Goal: Information Seeking & Learning: Learn about a topic

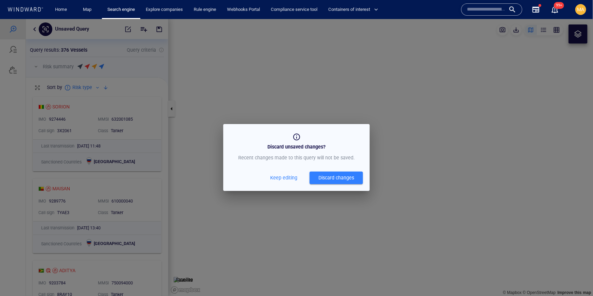
scroll to position [202, 142]
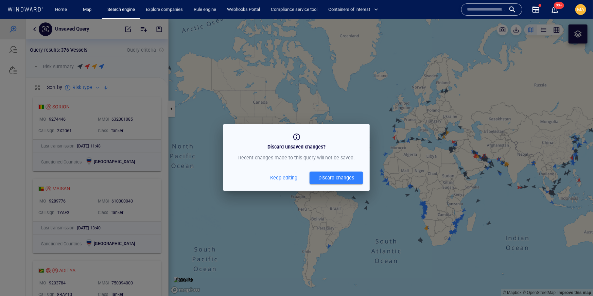
click at [331, 177] on div "Discard changes" at bounding box center [337, 177] width 36 height 8
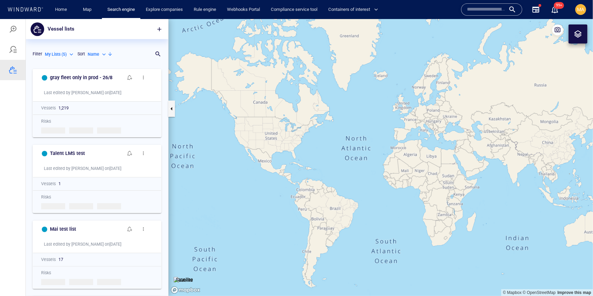
scroll to position [230, 142]
click at [485, 12] on input "text" at bounding box center [486, 9] width 39 height 10
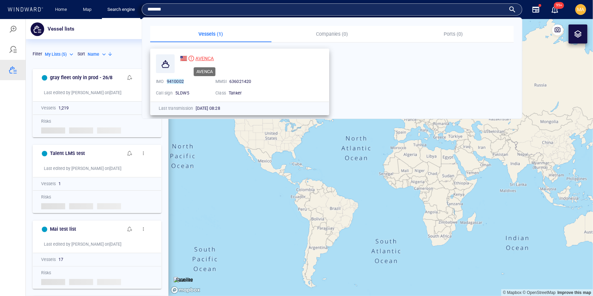
type input "*******"
click at [207, 59] on span "AVENCA" at bounding box center [204, 58] width 18 height 5
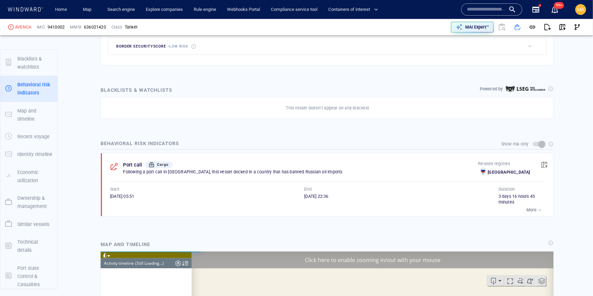
scroll to position [40, 0]
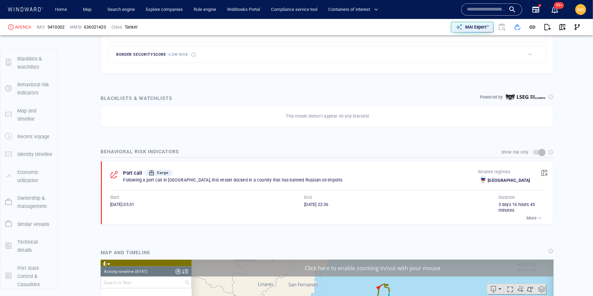
scroll to position [344, 0]
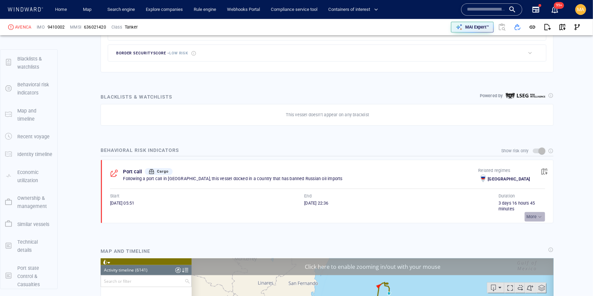
click at [542, 218] on div "button" at bounding box center [540, 216] width 7 height 7
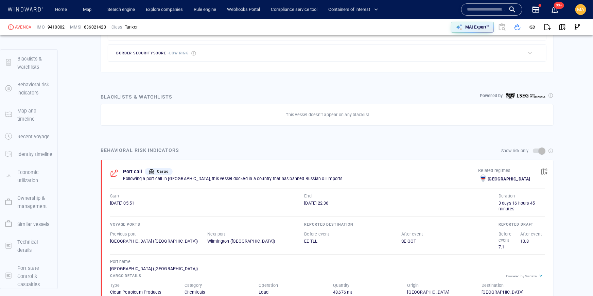
scroll to position [40, 0]
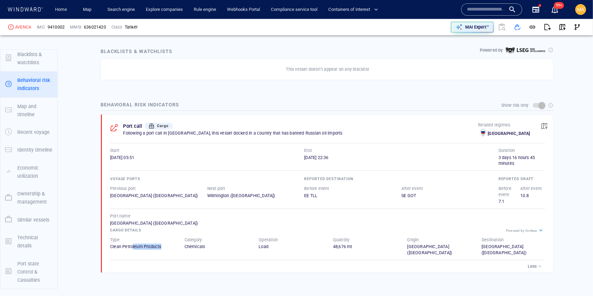
drag, startPoint x: 133, startPoint y: 247, endPoint x: 160, endPoint y: 245, distance: 27.6
click at [160, 245] on div "Clean Petroleum Products" at bounding box center [142, 247] width 64 height 6
drag, startPoint x: 187, startPoint y: 246, endPoint x: 204, endPoint y: 244, distance: 17.2
click at [204, 244] on div "Chemicals" at bounding box center [217, 247] width 64 height 6
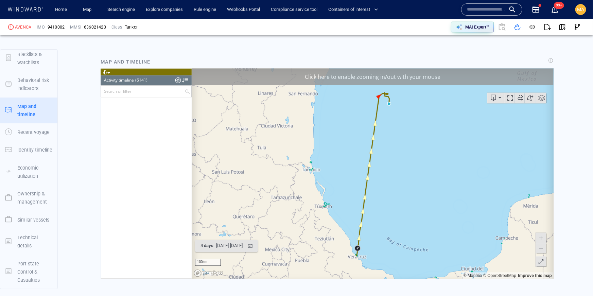
scroll to position [629, 0]
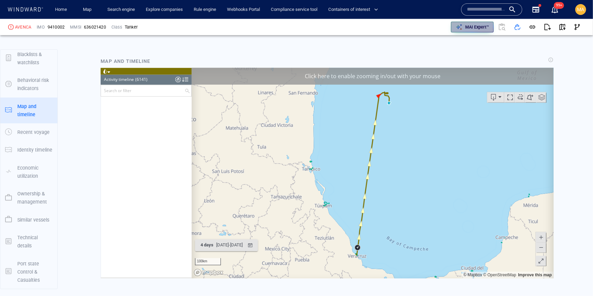
click at [478, 25] on p "MAI Expert™" at bounding box center [477, 27] width 24 height 6
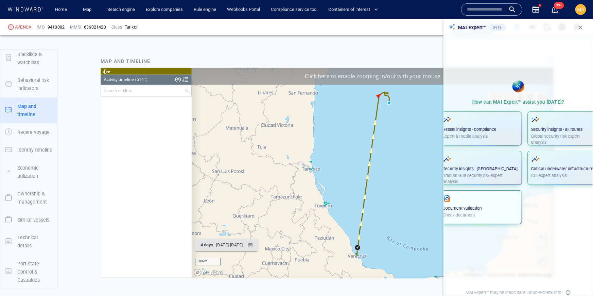
click at [485, 213] on p "Check document" at bounding box center [480, 215] width 75 height 6
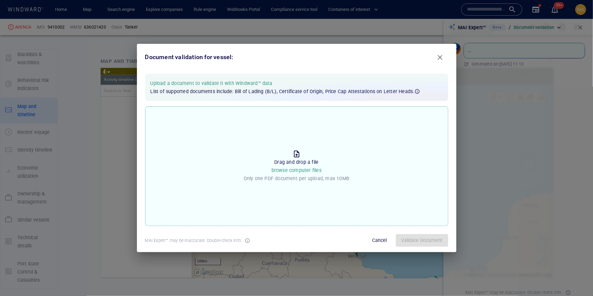
click at [283, 188] on div "Drop the file to proceed Drag and drop a file browse computer files Only one PD…" at bounding box center [296, 166] width 303 height 120
click at [0, 0] on input "Drop the file to proceed Drag and drop a file browse computer files Only one PD…" at bounding box center [0, 0] width 0 height 0
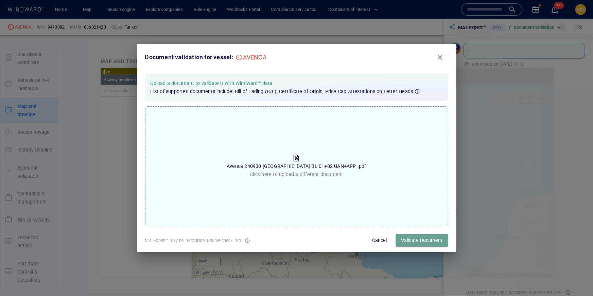
click at [420, 242] on span "Validate Document" at bounding box center [421, 240] width 41 height 8
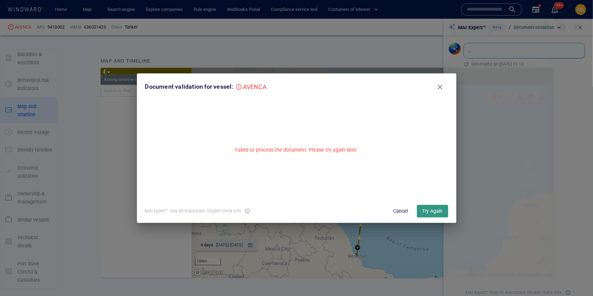
click at [274, 153] on p "Failed to process the document. Please try again later." at bounding box center [296, 150] width 123 height 8
click at [426, 215] on span "Try Again" at bounding box center [433, 211] width 20 height 8
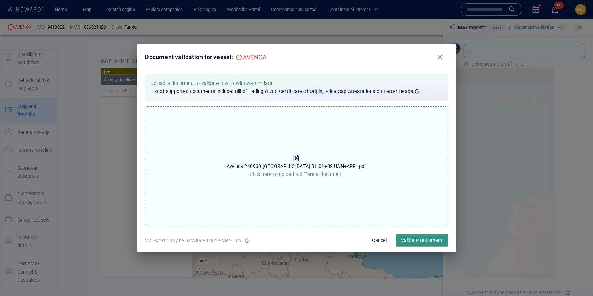
click at [376, 241] on span "Cancel" at bounding box center [380, 240] width 16 height 8
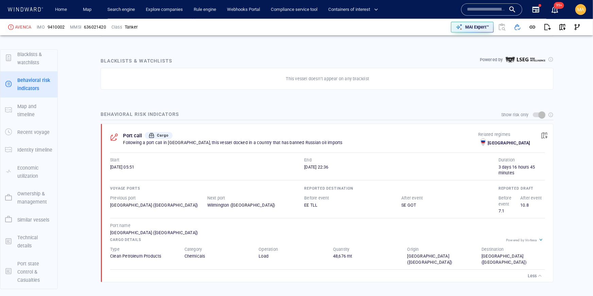
scroll to position [381, 0]
drag, startPoint x: 468, startPoint y: 25, endPoint x: 469, endPoint y: 176, distance: 150.9
click at [468, 25] on p "MAI Expert™" at bounding box center [477, 27] width 24 height 6
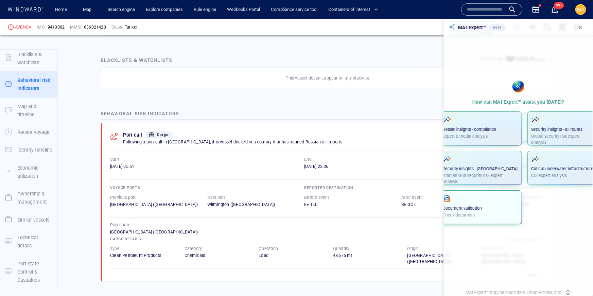
click at [480, 217] on p "Check document" at bounding box center [480, 215] width 75 height 6
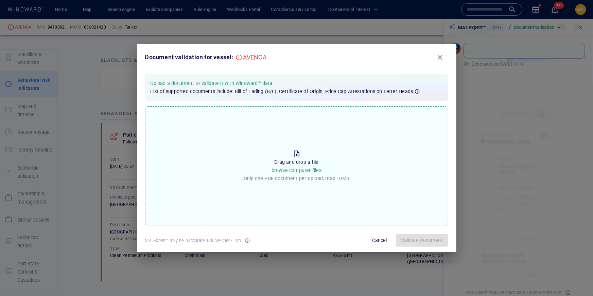
click at [286, 147] on div "Drop the file to proceed Drag and drop a file browse computer files Only one PD…" at bounding box center [297, 166] width 106 height 39
click at [0, 0] on input "Drop the file to proceed Drag and drop a file browse computer files Only one PD…" at bounding box center [0, 0] width 0 height 0
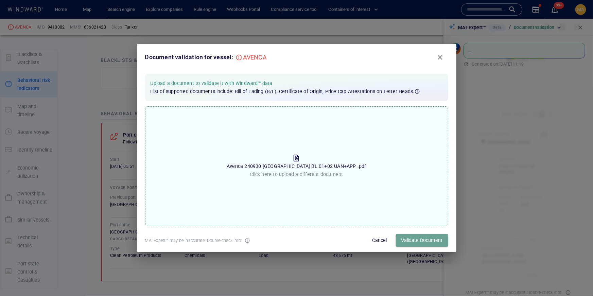
click at [408, 237] on span "Validate Document" at bounding box center [421, 240] width 41 height 8
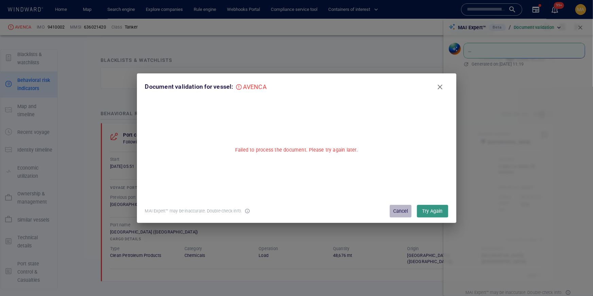
click at [408, 216] on button "Cancel" at bounding box center [401, 211] width 22 height 13
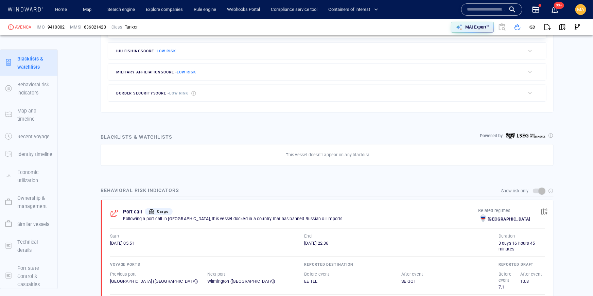
scroll to position [328, 0]
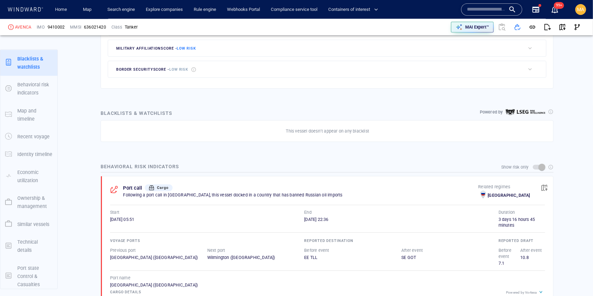
click at [195, 193] on p "Following a port call in Russia, this vessel docked in a country that has banne…" at bounding box center [300, 195] width 355 height 6
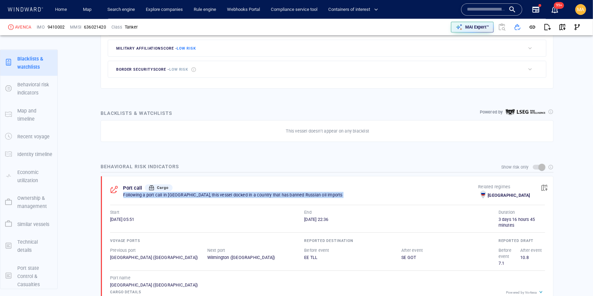
click at [195, 193] on p "Following a port call in Russia, this vessel docked in a country that has banne…" at bounding box center [300, 195] width 355 height 6
click at [194, 193] on p "Following a port call in Russia, this vessel docked in a country that has banne…" at bounding box center [300, 195] width 355 height 6
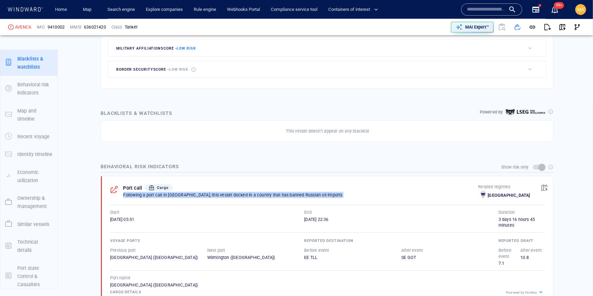
click at [194, 193] on p "Following a port call in Russia, this vessel docked in a country that has banne…" at bounding box center [300, 195] width 355 height 6
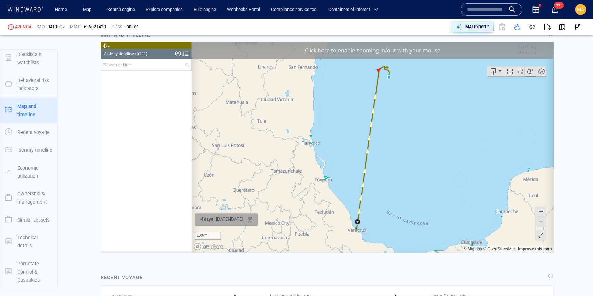
scroll to position [655, 0]
click at [220, 216] on div "24/09/2025 - 28/09/2025" at bounding box center [228, 219] width 29 height 11
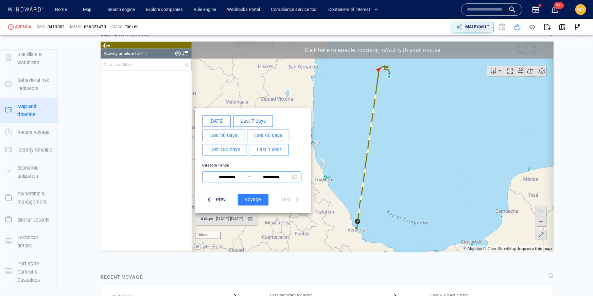
click at [216, 175] on input "**********" at bounding box center [226, 177] width 41 height 8
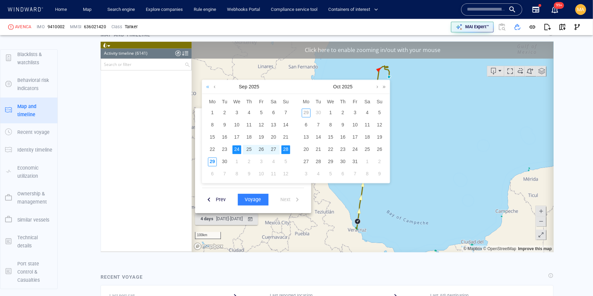
click at [208, 88] on link at bounding box center [207, 87] width 6 height 14
click at [246, 161] on div "26" at bounding box center [248, 162] width 9 height 9
click at [302, 87] on link at bounding box center [301, 87] width 6 height 14
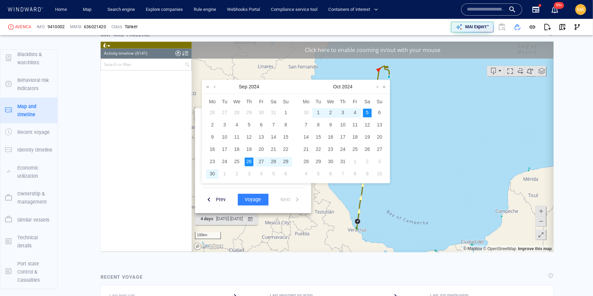
click at [365, 115] on div "5" at bounding box center [367, 113] width 9 height 9
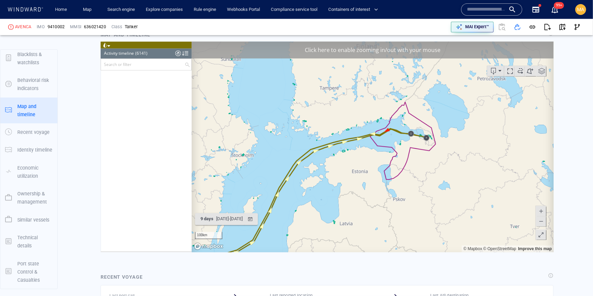
drag, startPoint x: 450, startPoint y: 115, endPoint x: 356, endPoint y: 178, distance: 113.1
click at [356, 178] on canvas "Map" at bounding box center [372, 147] width 362 height 211
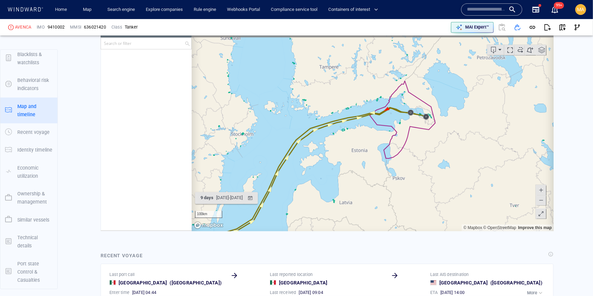
scroll to position [659, 0]
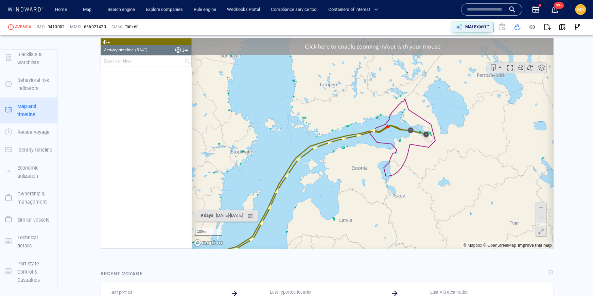
click at [406, 115] on canvas "Map" at bounding box center [372, 143] width 362 height 211
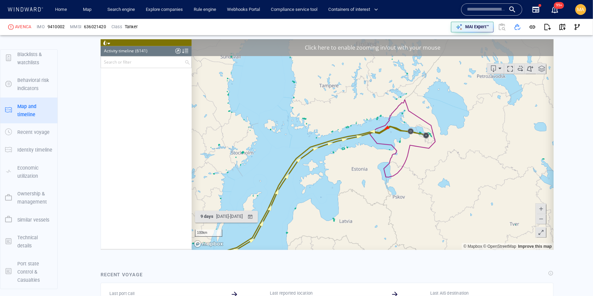
click at [543, 213] on span at bounding box center [540, 209] width 7 height 10
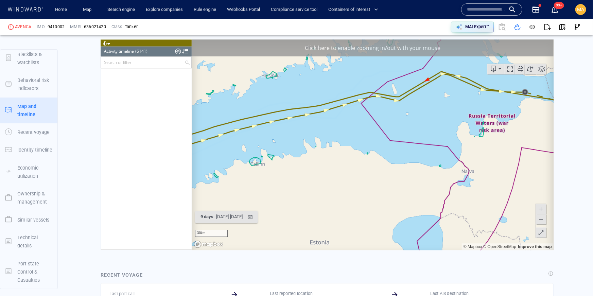
scroll to position [656, 0]
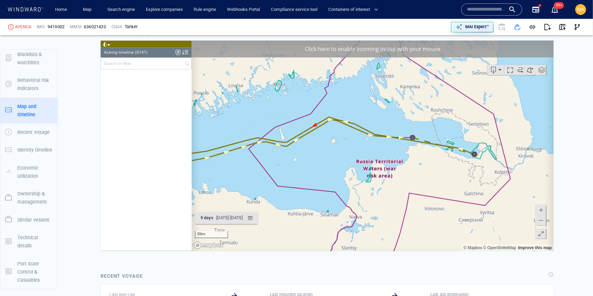
drag, startPoint x: 473, startPoint y: 137, endPoint x: 372, endPoint y: 177, distance: 109.1
click at [372, 177] on canvas "Map" at bounding box center [372, 146] width 362 height 211
click at [542, 210] on span at bounding box center [540, 210] width 7 height 10
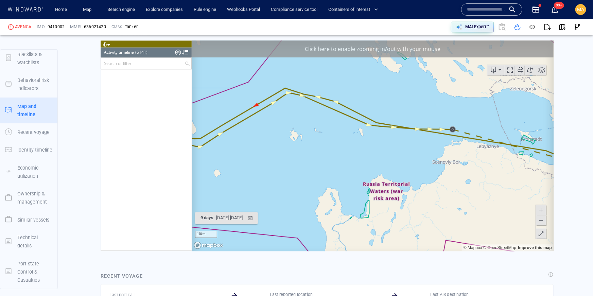
click at [541, 210] on span at bounding box center [540, 210] width 7 height 10
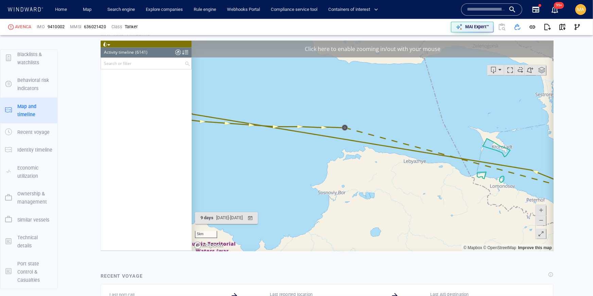
drag, startPoint x: 496, startPoint y: 127, endPoint x: 306, endPoint y: 141, distance: 190.9
click at [300, 141] on canvas "Map" at bounding box center [372, 146] width 362 height 211
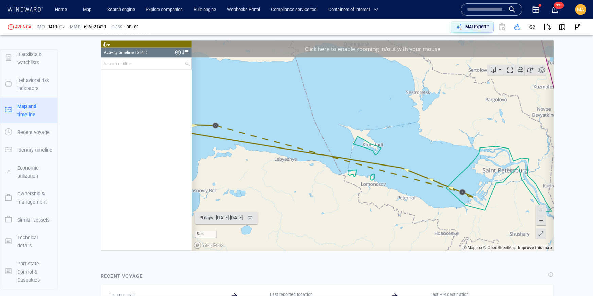
drag, startPoint x: 458, startPoint y: 195, endPoint x: 353, endPoint y: 194, distance: 104.7
click at [353, 194] on canvas "Map" at bounding box center [372, 146] width 362 height 211
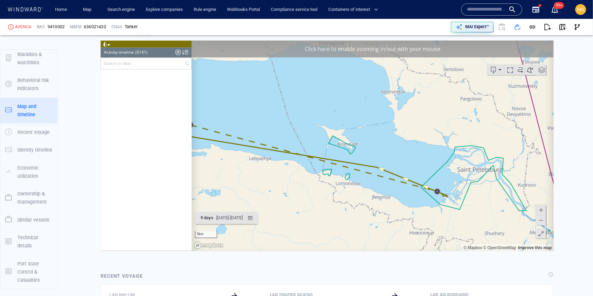
drag, startPoint x: 344, startPoint y: 199, endPoint x: 312, endPoint y: 198, distance: 31.6
click at [312, 198] on canvas "Map" at bounding box center [372, 146] width 362 height 211
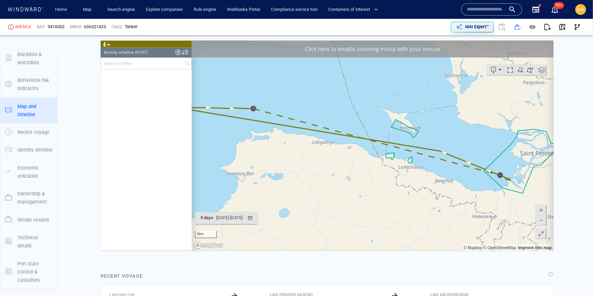
drag, startPoint x: 407, startPoint y: 218, endPoint x: 515, endPoint y: 201, distance: 109.1
click at [534, 202] on canvas "Map" at bounding box center [372, 146] width 362 height 211
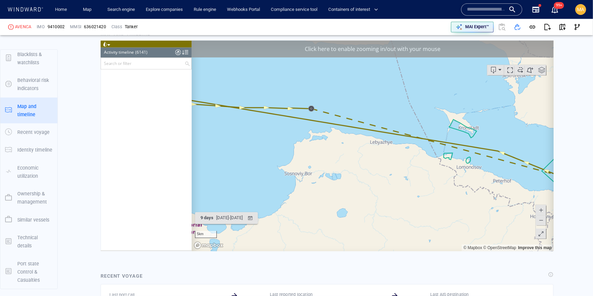
drag, startPoint x: 307, startPoint y: 198, endPoint x: 468, endPoint y: 200, distance: 161.1
click at [468, 200] on canvas "Map" at bounding box center [372, 146] width 362 height 211
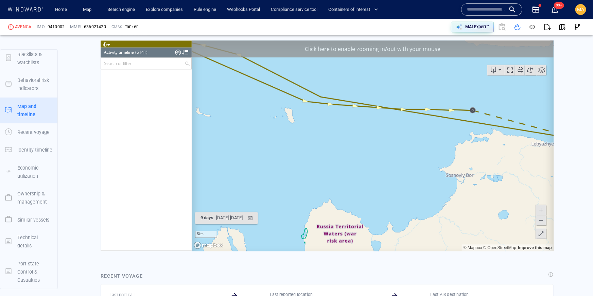
drag, startPoint x: 338, startPoint y: 177, endPoint x: 418, endPoint y: 220, distance: 91.2
click at [428, 223] on canvas "Map" at bounding box center [372, 146] width 362 height 211
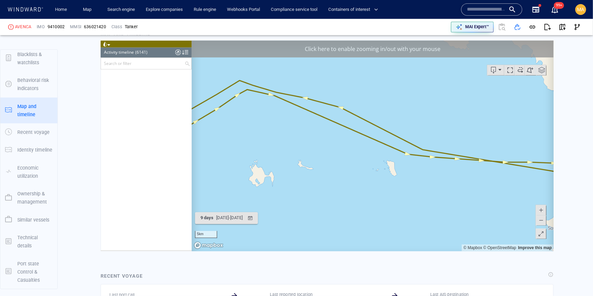
drag, startPoint x: 202, startPoint y: 154, endPoint x: 381, endPoint y: 159, distance: 178.9
click at [382, 159] on canvas "Map" at bounding box center [372, 146] width 362 height 211
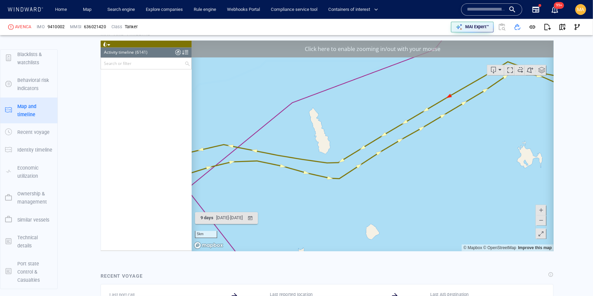
drag, startPoint x: 322, startPoint y: 169, endPoint x: 404, endPoint y: 145, distance: 85.3
click at [404, 145] on canvas "Map" at bounding box center [372, 146] width 362 height 211
drag, startPoint x: 281, startPoint y: 181, endPoint x: 499, endPoint y: 137, distance: 222.3
click at [500, 137] on canvas "Map" at bounding box center [372, 146] width 362 height 211
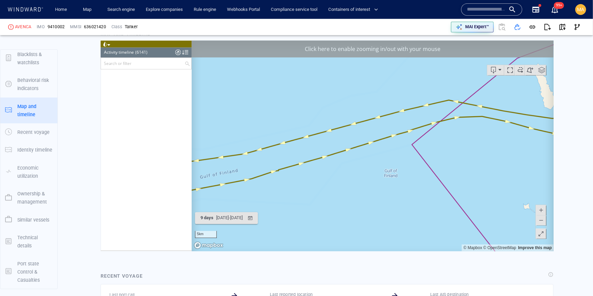
drag, startPoint x: 333, startPoint y: 142, endPoint x: 503, endPoint y: 119, distance: 171.1
click at [503, 119] on canvas "Map" at bounding box center [372, 146] width 362 height 211
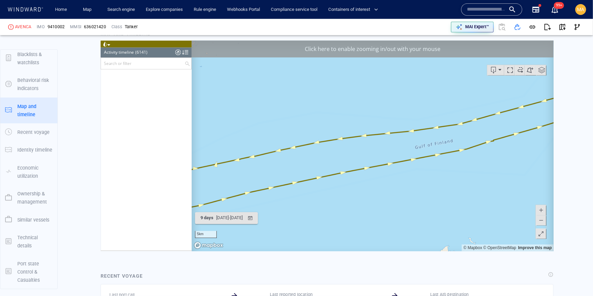
drag, startPoint x: 285, startPoint y: 139, endPoint x: 533, endPoint y: 116, distance: 249.2
click at [533, 116] on canvas "Map" at bounding box center [372, 146] width 362 height 211
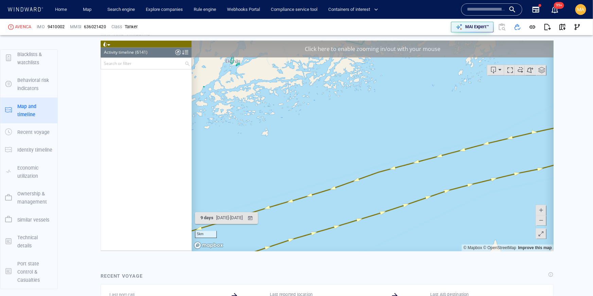
drag, startPoint x: 454, startPoint y: 148, endPoint x: 598, endPoint y: 129, distance: 144.7
click at [553, 129] on html "Loading vessel activities... Activity timeline (6141) (Still Loading...) Search…" at bounding box center [326, 146] width 453 height 211
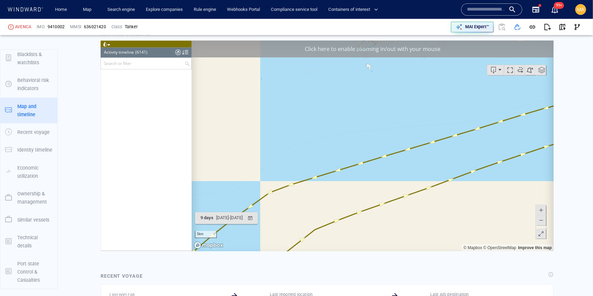
drag, startPoint x: 407, startPoint y: 166, endPoint x: 693, endPoint y: 120, distance: 290.3
click at [553, 80] on html "Loading vessel activities... Activity timeline (6141) (Still Loading...) Search…" at bounding box center [326, 146] width 453 height 211
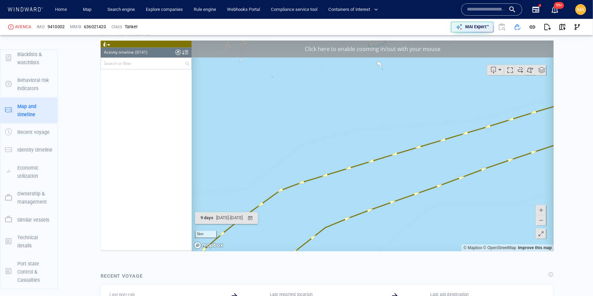
click at [543, 221] on span at bounding box center [540, 221] width 7 height 10
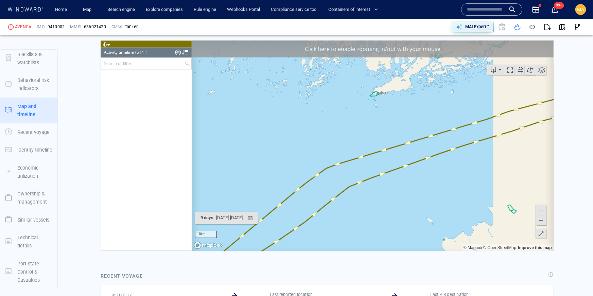
click at [543, 221] on span at bounding box center [540, 221] width 7 height 10
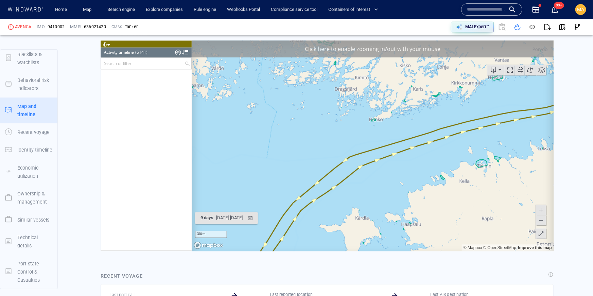
drag, startPoint x: 400, startPoint y: 166, endPoint x: 462, endPoint y: 118, distance: 77.8
click at [464, 118] on canvas "Map" at bounding box center [372, 146] width 362 height 211
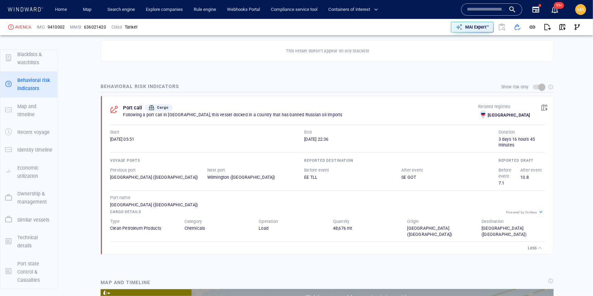
scroll to position [408, 0]
drag, startPoint x: 157, startPoint y: 112, endPoint x: 201, endPoint y: 113, distance: 43.9
click at [201, 113] on p "Following a port call in Russia, this vessel docked in a country that has banne…" at bounding box center [300, 114] width 355 height 6
click at [533, 210] on div "Powered by Vortexa" at bounding box center [521, 212] width 31 height 4
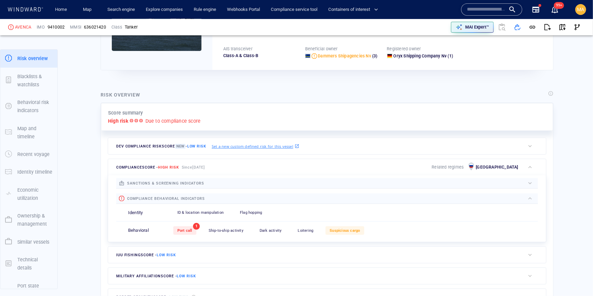
scroll to position [102, 0]
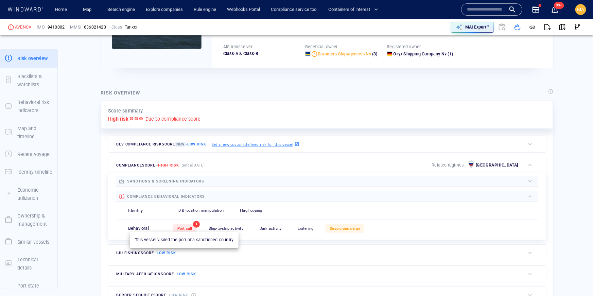
click at [189, 227] on span "Port call" at bounding box center [184, 228] width 15 height 4
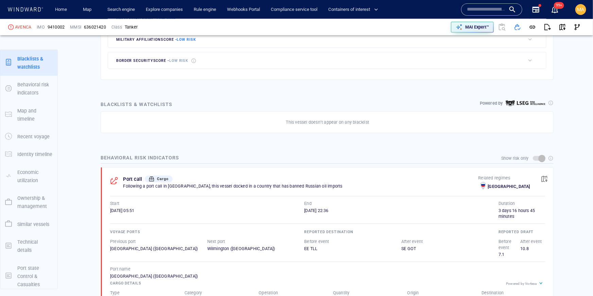
scroll to position [349, 0]
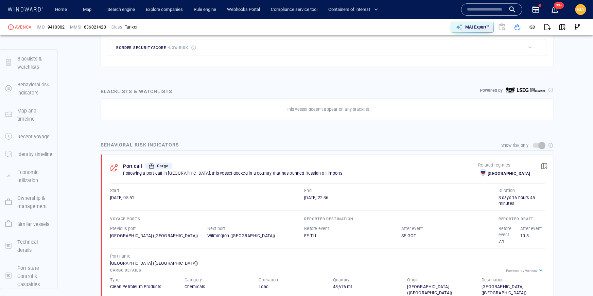
click at [115, 168] on div at bounding box center [116, 171] width 13 height 15
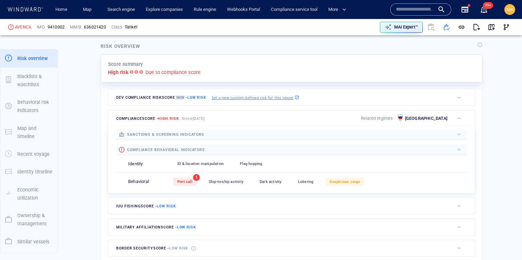
scroll to position [18, 0]
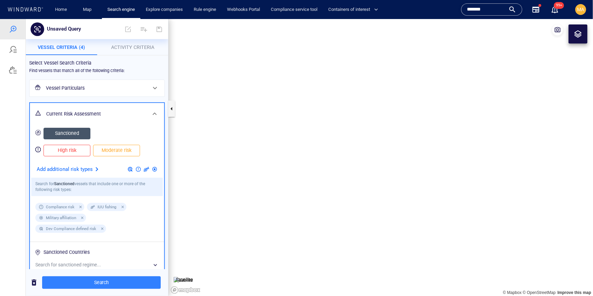
scroll to position [119, 0]
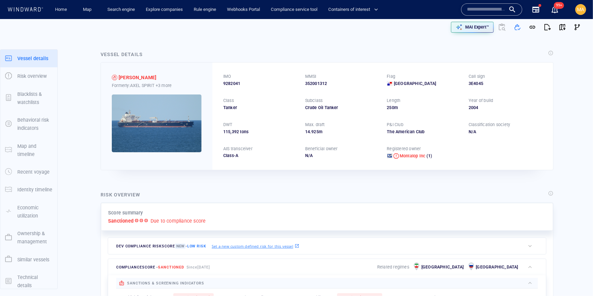
click at [484, 10] on input "text" at bounding box center [486, 9] width 39 height 10
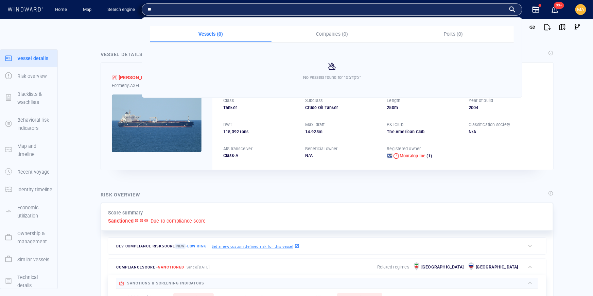
type input "*"
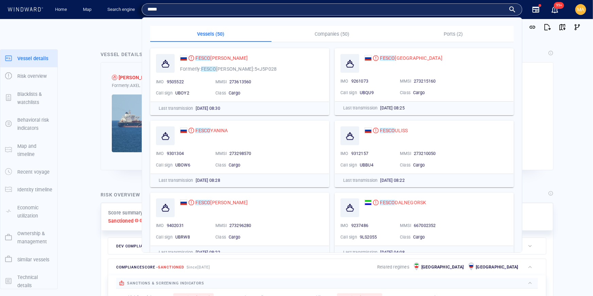
type input "*****"
click at [333, 36] on p "Companies (50)" at bounding box center [332, 34] width 113 height 8
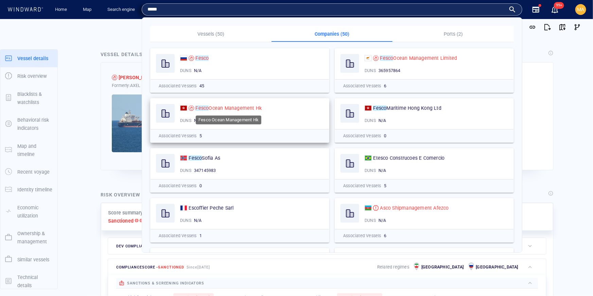
click at [212, 108] on span "Ocean Management Hk" at bounding box center [235, 107] width 53 height 5
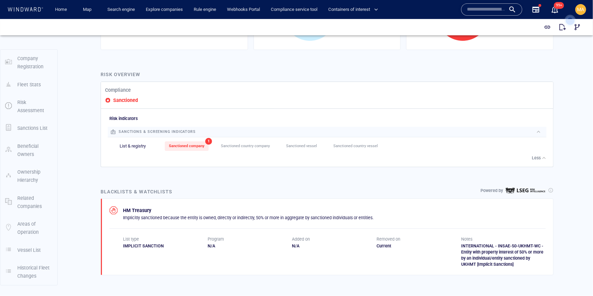
scroll to position [220, 0]
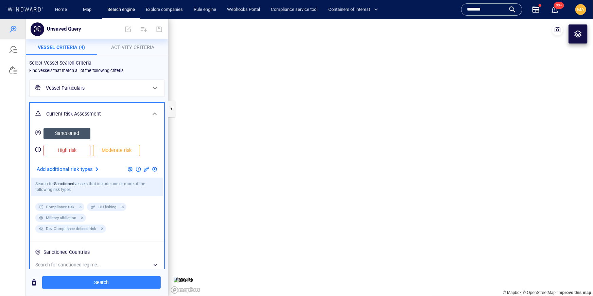
scroll to position [119, 0]
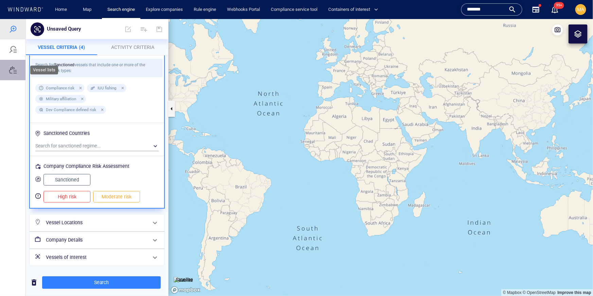
click at [4, 70] on div at bounding box center [12, 69] width 25 height 20
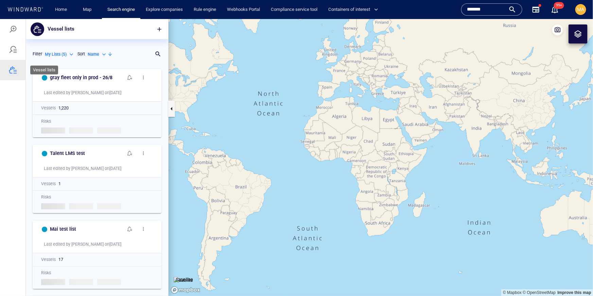
scroll to position [230, 142]
click at [58, 55] on p "My Lists ( 5 )" at bounding box center [56, 54] width 22 height 6
click at [52, 95] on p "System Lists ( 31 )" at bounding box center [66, 95] width 32 height 6
type input "**********"
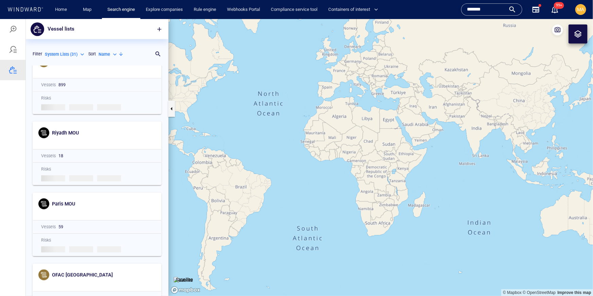
scroll to position [302, 0]
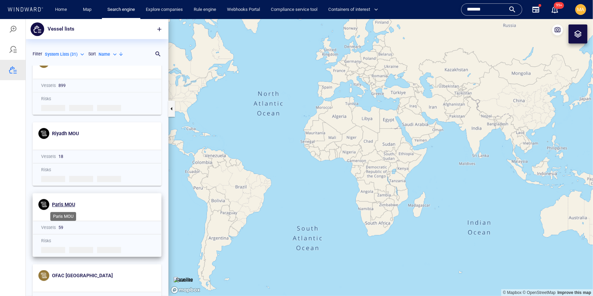
click at [58, 203] on span "Paris MOU" at bounding box center [63, 204] width 23 height 5
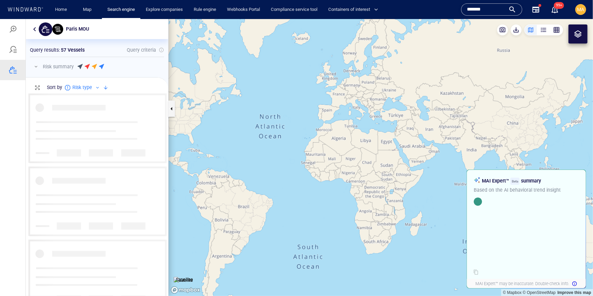
scroll to position [202, 142]
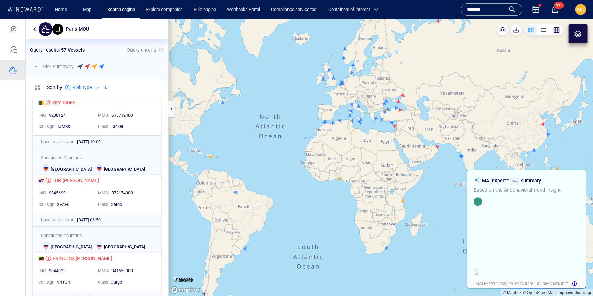
click at [157, 51] on div at bounding box center [161, 50] width 8 height 8
click at [74, 28] on span "Paris MOU" at bounding box center [77, 28] width 23 height 5
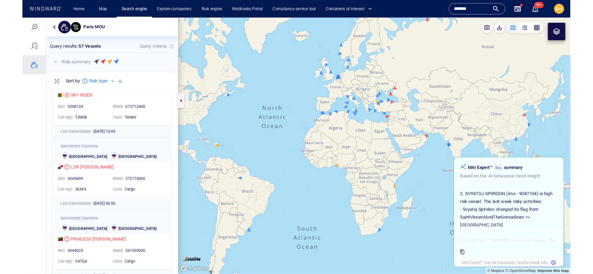
scroll to position [0, 0]
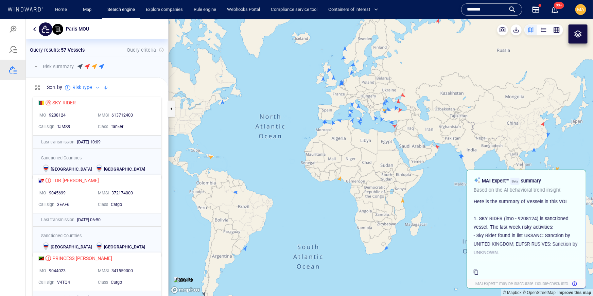
click at [66, 70] on p "Risk summary" at bounding box center [58, 66] width 31 height 8
click at [75, 28] on span "Paris MOU" at bounding box center [77, 28] width 23 height 5
click at [75, 29] on span "Paris MOU" at bounding box center [77, 28] width 23 height 5
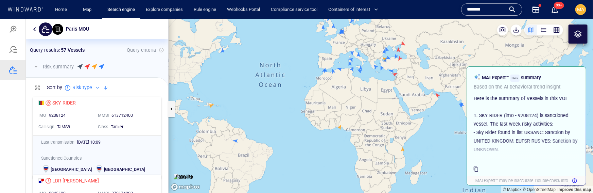
click at [140, 65] on div at bounding box center [120, 66] width 87 height 8
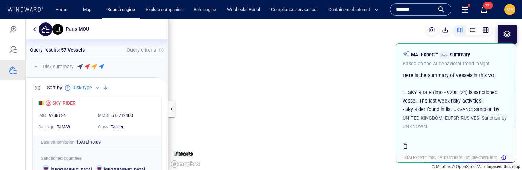
scroll to position [0, 0]
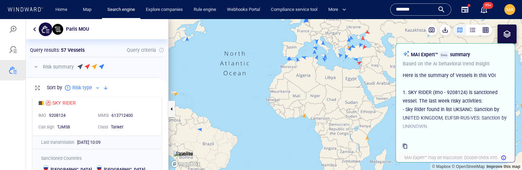
click at [211, 116] on canvas "Map" at bounding box center [346, 94] width 354 height 151
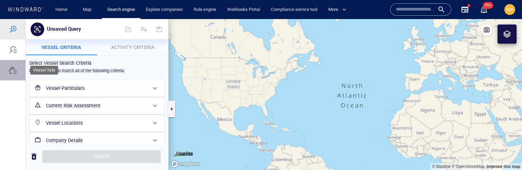
click at [14, 69] on div at bounding box center [13, 70] width 8 height 8
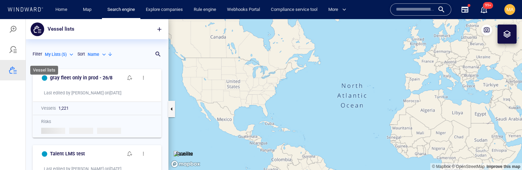
scroll to position [104, 142]
click at [66, 54] on p "My Lists ( 5 )" at bounding box center [56, 54] width 22 height 6
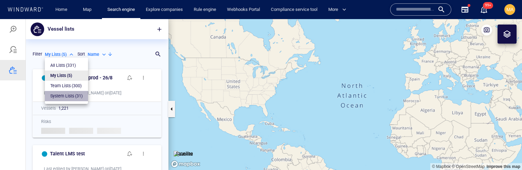
click at [61, 99] on li "System Lists ( 31 )" at bounding box center [66, 96] width 43 height 10
type input "**********"
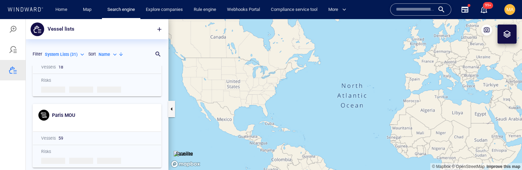
scroll to position [393, 0]
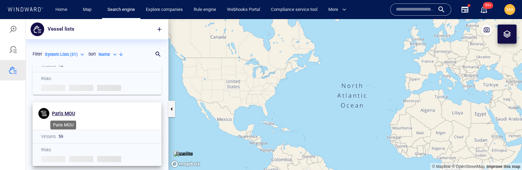
click at [63, 111] on span "Paris MOU" at bounding box center [63, 112] width 23 height 5
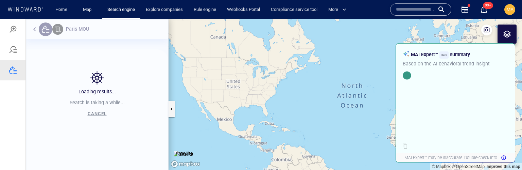
scroll to position [104, 142]
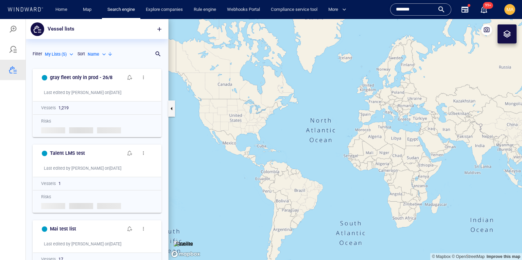
scroll to position [195, 142]
drag, startPoint x: 418, startPoint y: 10, endPoint x: 409, endPoint y: 8, distance: 9.4
click at [418, 10] on input "*******" at bounding box center [415, 9] width 39 height 10
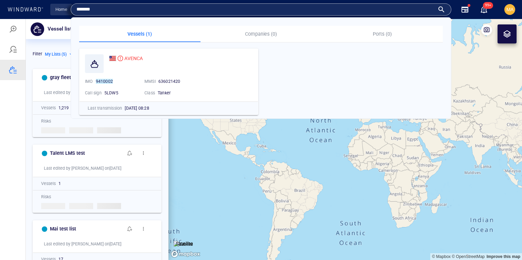
click at [63, 9] on link "Home" at bounding box center [61, 10] width 17 height 12
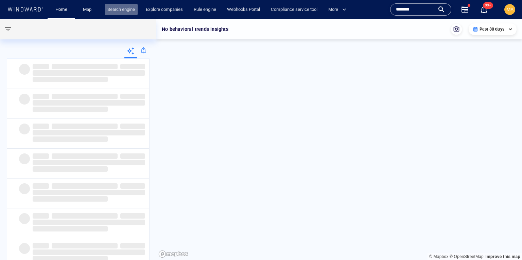
drag, startPoint x: 127, startPoint y: 11, endPoint x: 107, endPoint y: 15, distance: 21.0
click at [127, 11] on link "Search engine" at bounding box center [121, 10] width 33 height 12
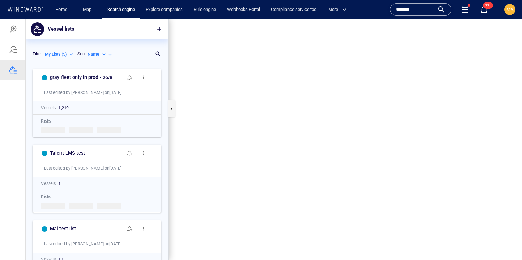
scroll to position [195, 142]
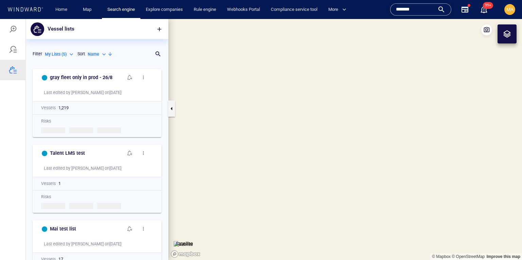
click at [14, 51] on div at bounding box center [13, 50] width 8 height 8
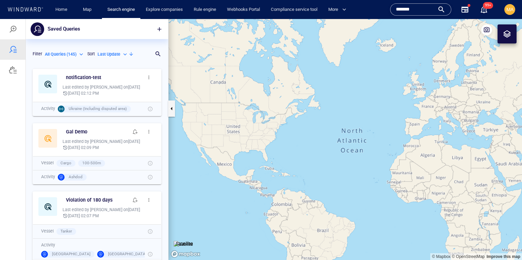
click at [55, 53] on p "All Queries ( 145 )" at bounding box center [61, 54] width 32 height 6
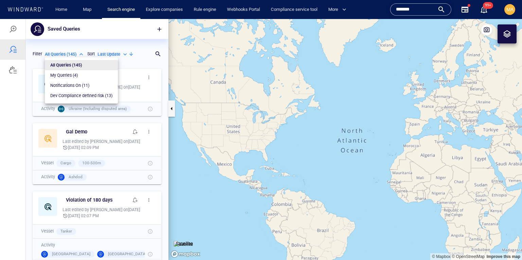
click at [161, 27] on div at bounding box center [261, 139] width 522 height 241
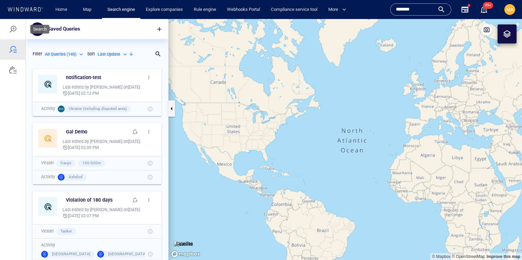
click at [17, 29] on div at bounding box center [12, 29] width 25 height 20
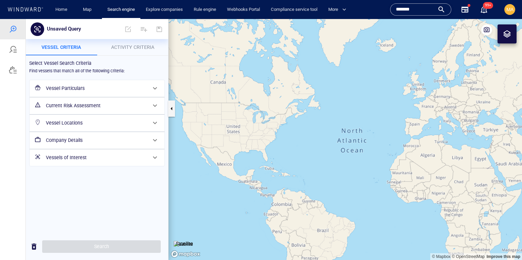
click at [58, 86] on h6 "Vessel Particulars" at bounding box center [96, 88] width 101 height 8
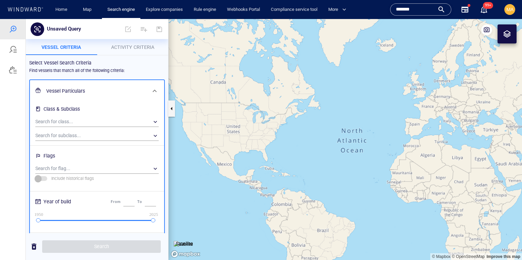
click at [121, 49] on span "Activity Criteria" at bounding box center [132, 47] width 43 height 5
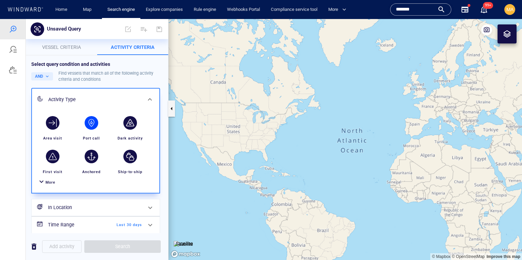
click at [93, 126] on div "button" at bounding box center [92, 123] width 14 height 14
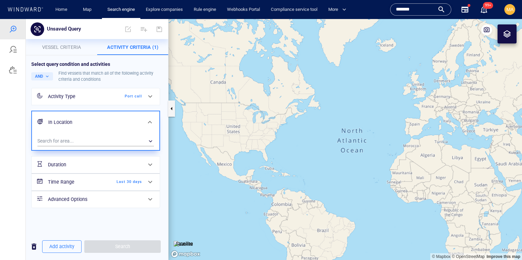
click at [75, 133] on div "In Location" at bounding box center [95, 122] width 127 height 22
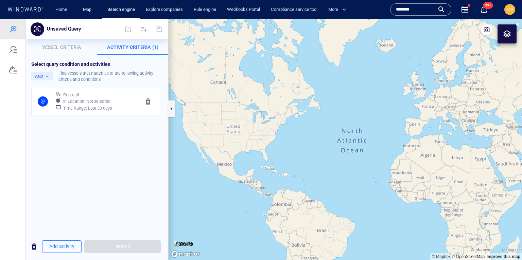
click at [109, 98] on div "In Location : Not selected" at bounding box center [99, 102] width 75 height 10
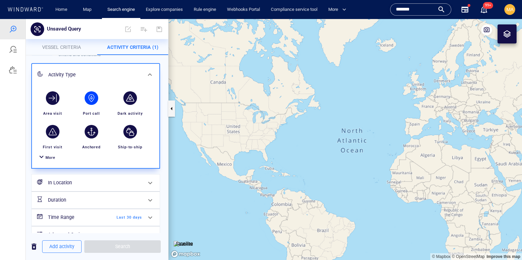
scroll to position [31, 0]
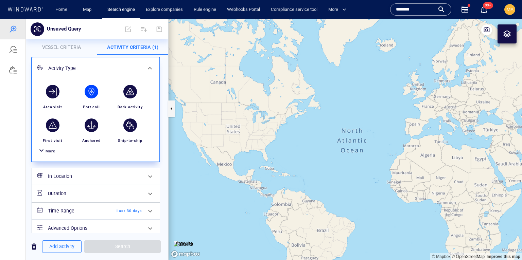
click at [71, 175] on h6 "In Location" at bounding box center [95, 176] width 94 height 8
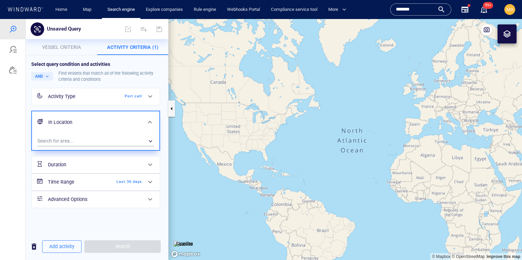
scroll to position [0, 0]
click at [66, 142] on div "​" at bounding box center [95, 141] width 117 height 10
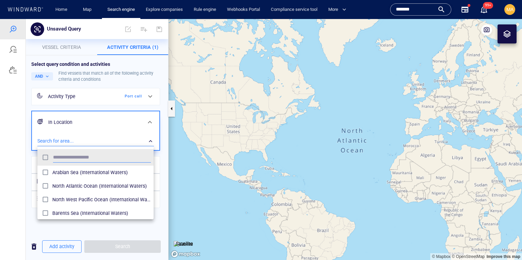
scroll to position [68, 116]
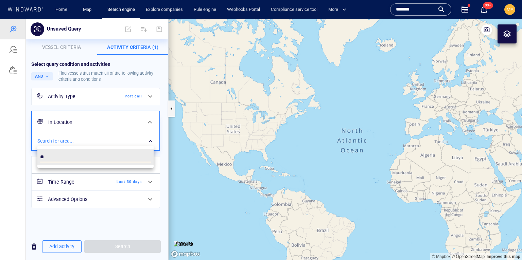
type input "*"
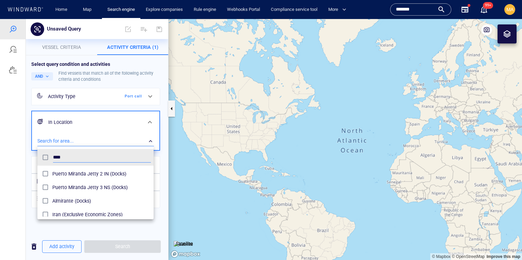
scroll to position [86, 0]
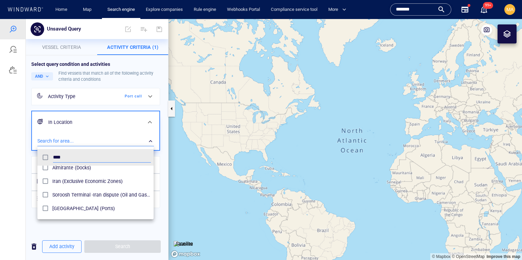
type input "****"
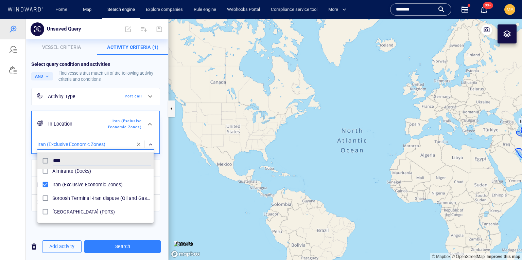
click at [120, 248] on div at bounding box center [261, 139] width 522 height 241
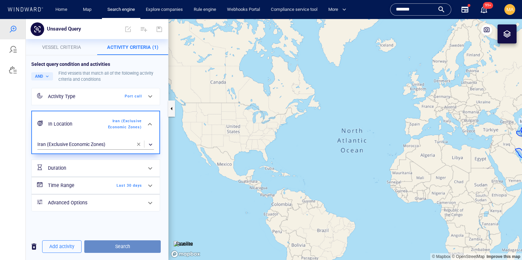
click at [122, 246] on span "Search" at bounding box center [123, 247] width 66 height 8
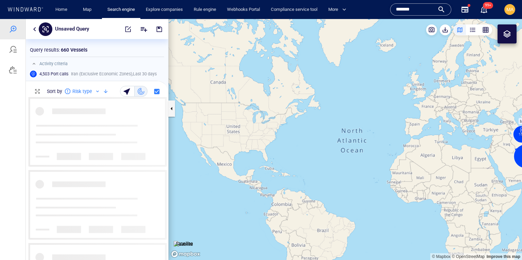
scroll to position [163, 142]
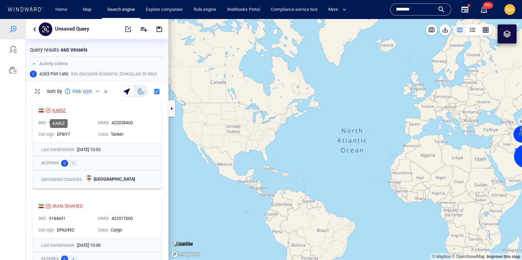
click at [59, 113] on div "KARIZ" at bounding box center [59, 110] width 14 height 8
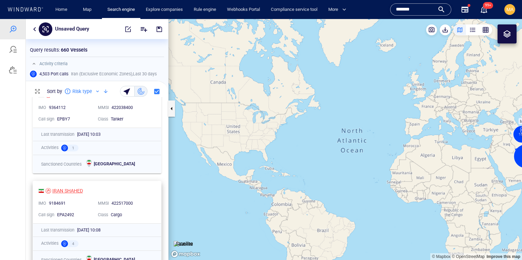
scroll to position [16, 0]
click at [72, 190] on div "IRAN SHAHED" at bounding box center [67, 190] width 31 height 8
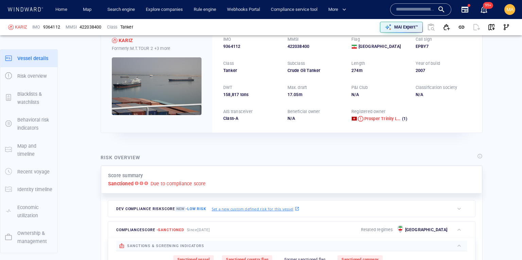
scroll to position [18, 0]
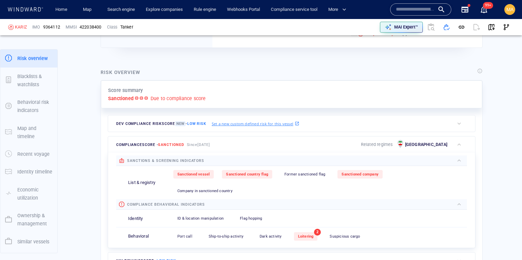
scroll to position [126, 0]
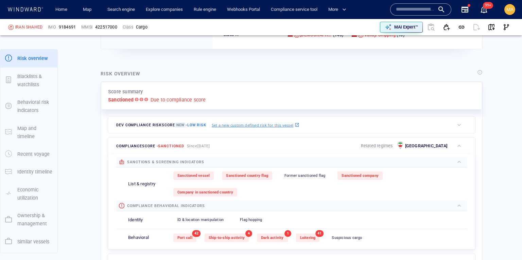
scroll to position [151, 0]
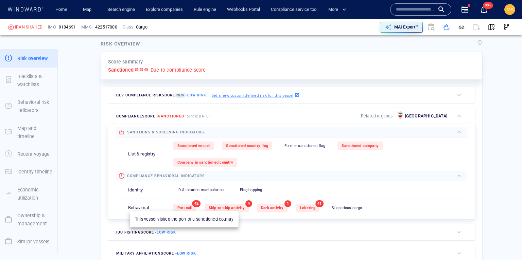
click at [189, 207] on span "Port call" at bounding box center [184, 208] width 15 height 4
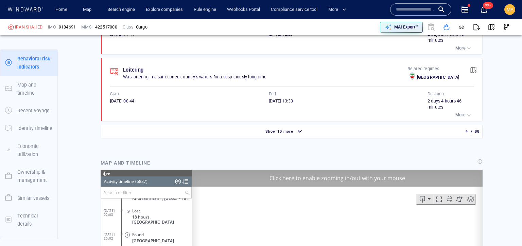
scroll to position [916, 0]
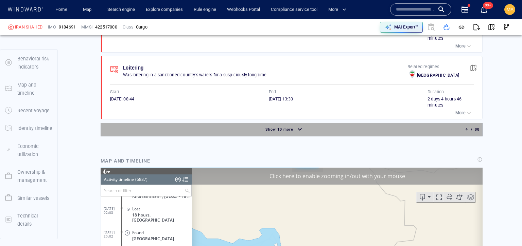
click at [299, 128] on div "button" at bounding box center [299, 130] width 11 height 12
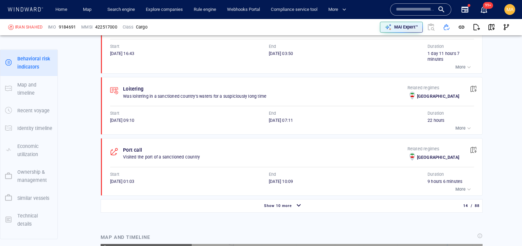
scroll to position [1547, 0]
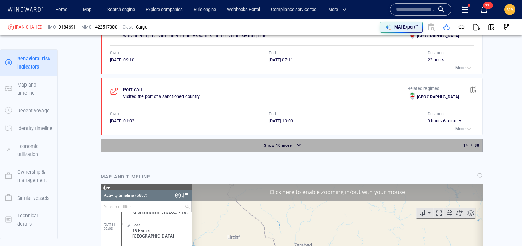
click at [297, 143] on div "button" at bounding box center [298, 146] width 11 height 12
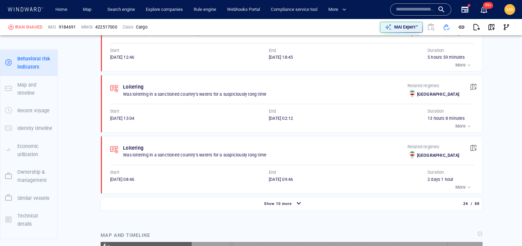
scroll to position [2121, 0]
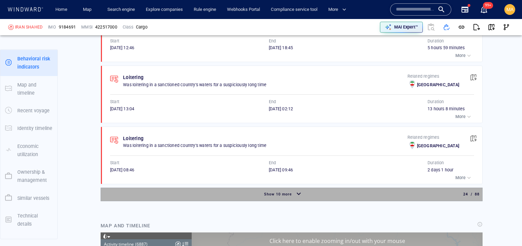
click at [308, 189] on div "Show 10 more" at bounding box center [283, 195] width 362 height 12
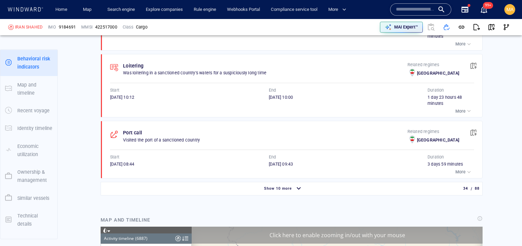
scroll to position [2778, 0]
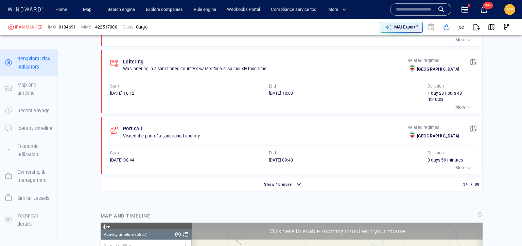
click at [281, 183] on span "Show 10 more" at bounding box center [278, 185] width 28 height 4
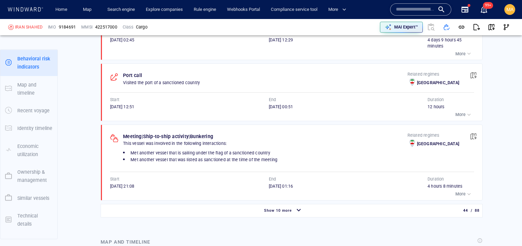
scroll to position [3415, 0]
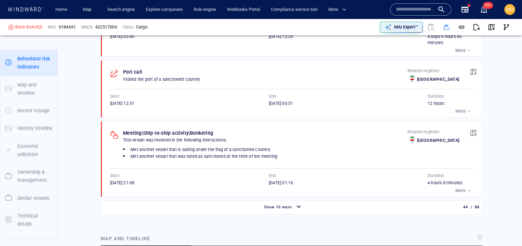
click at [294, 202] on div "button" at bounding box center [298, 208] width 11 height 12
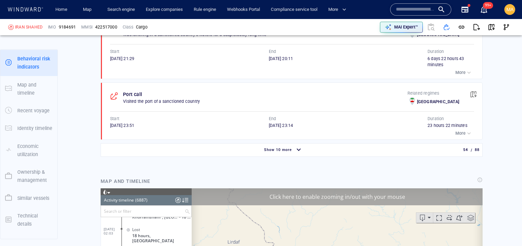
scroll to position [4114, 0]
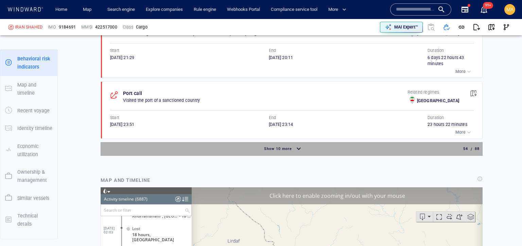
click at [303, 144] on div "button" at bounding box center [298, 149] width 11 height 12
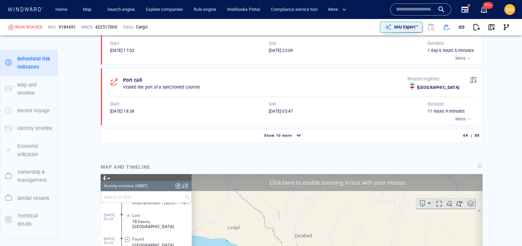
scroll to position [4756, 0]
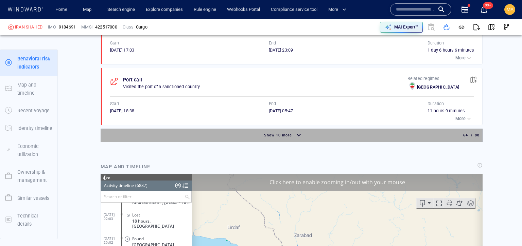
click at [284, 135] on span "Show 10 more" at bounding box center [278, 135] width 28 height 4
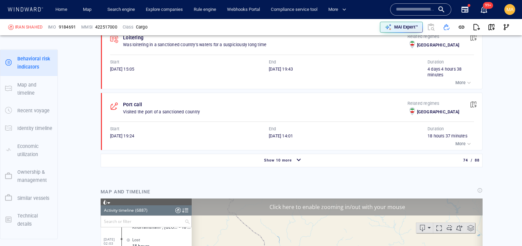
scroll to position [5392, 0]
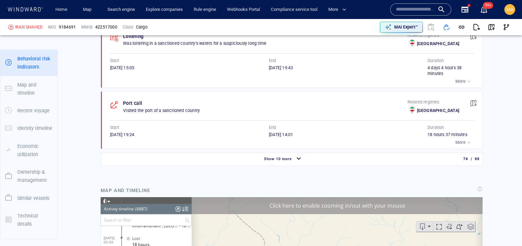
click at [274, 163] on div "Show 10 more" at bounding box center [278, 159] width 31 height 9
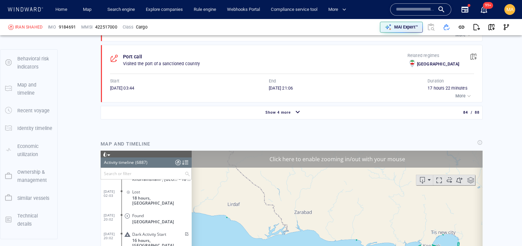
scroll to position [6081, 0]
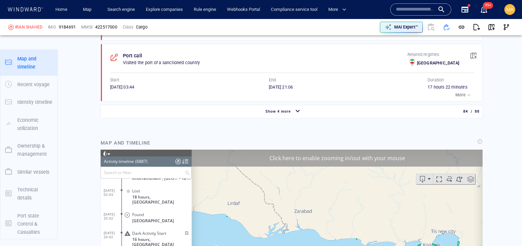
drag, startPoint x: 282, startPoint y: 110, endPoint x: 257, endPoint y: 84, distance: 36.3
click at [282, 110] on span "Show 4 more" at bounding box center [277, 111] width 25 height 4
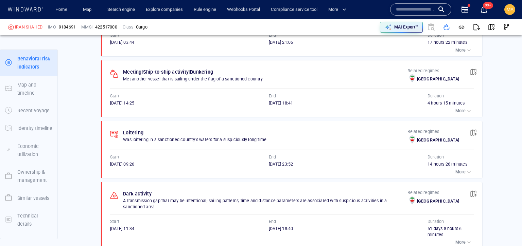
scroll to position [6135, 0]
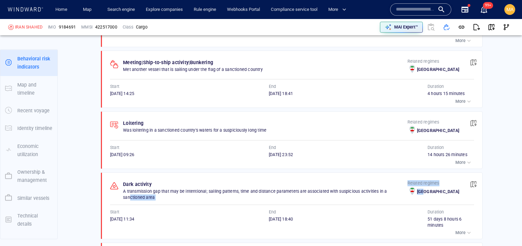
drag, startPoint x: 444, startPoint y: 191, endPoint x: 396, endPoint y: 191, distance: 47.9
click at [396, 191] on div "Dark activity A transmission gap that may be intentional; sailing patterns, tim…" at bounding box center [292, 191] width 364 height 20
click at [396, 191] on p "A transmission gap that may be intentional; sailing patterns, time and distance…" at bounding box center [265, 195] width 284 height 12
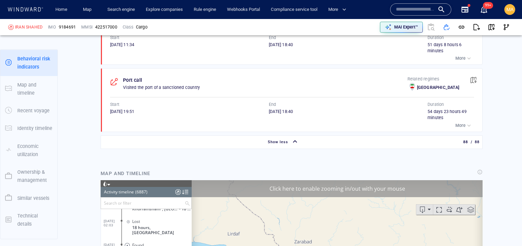
scroll to position [6317, 0]
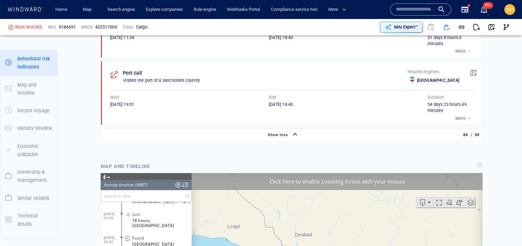
click at [293, 129] on div "button" at bounding box center [295, 135] width 11 height 12
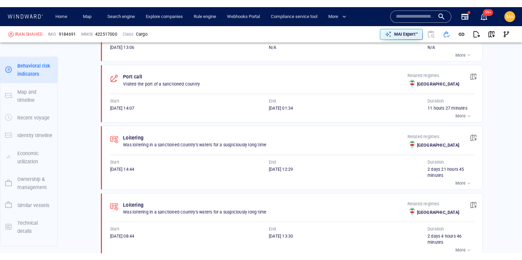
scroll to position [779, 0]
